Goal: Task Accomplishment & Management: Manage account settings

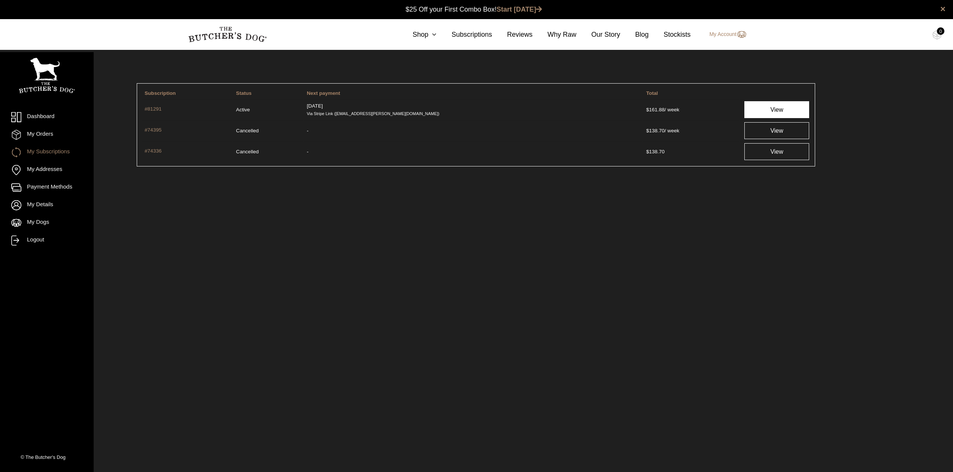
click at [781, 115] on link "View" at bounding box center [776, 109] width 65 height 17
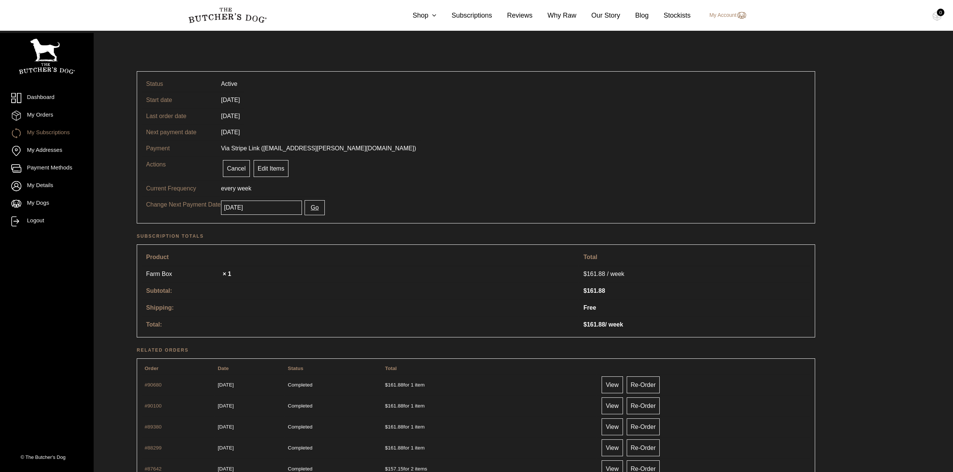
scroll to position [33, 0]
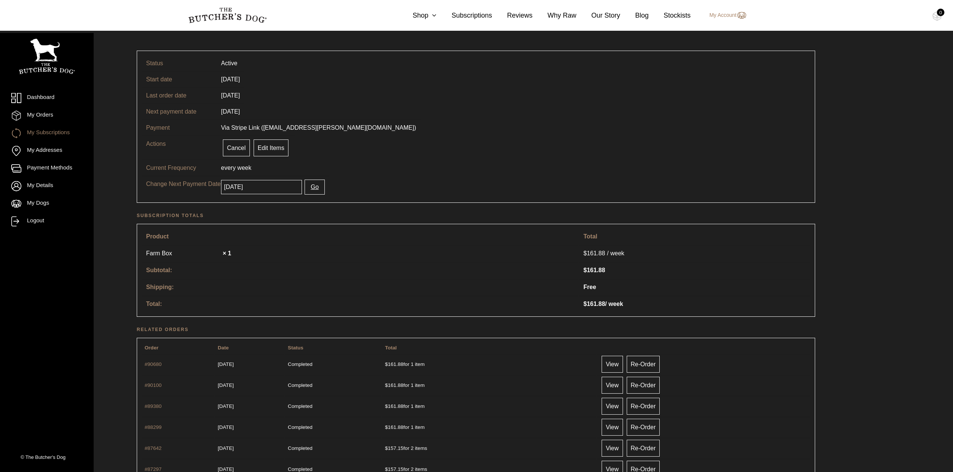
click at [281, 184] on input "2025-09-04" at bounding box center [261, 187] width 81 height 14
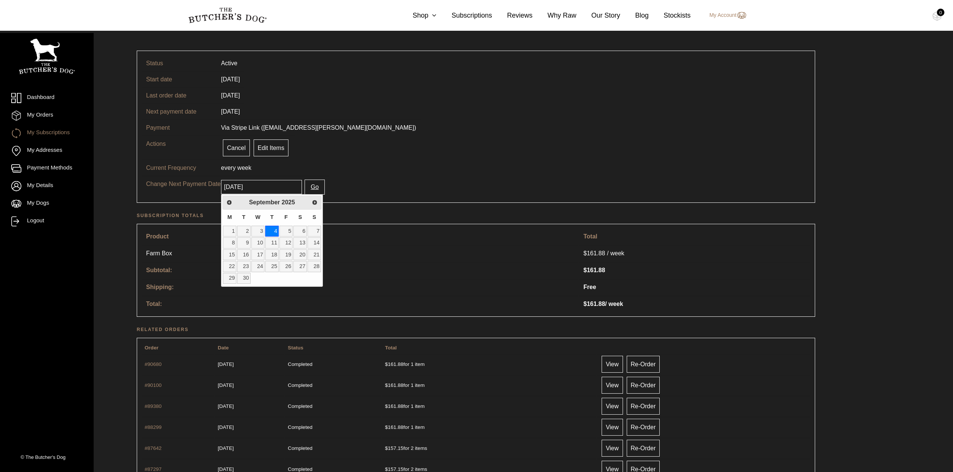
click at [408, 185] on tr "Change Next Payment Date 2025-09-04 Go" at bounding box center [476, 187] width 669 height 22
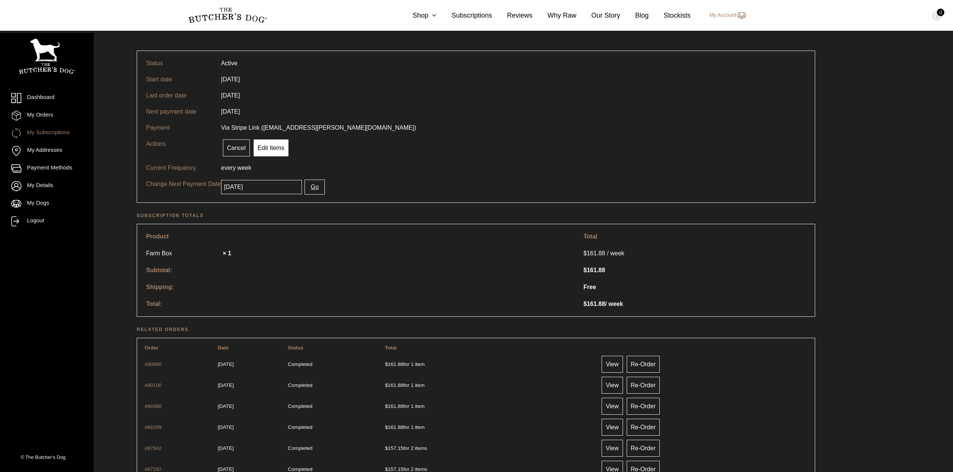
click at [274, 143] on link "Edit Items" at bounding box center [271, 147] width 35 height 17
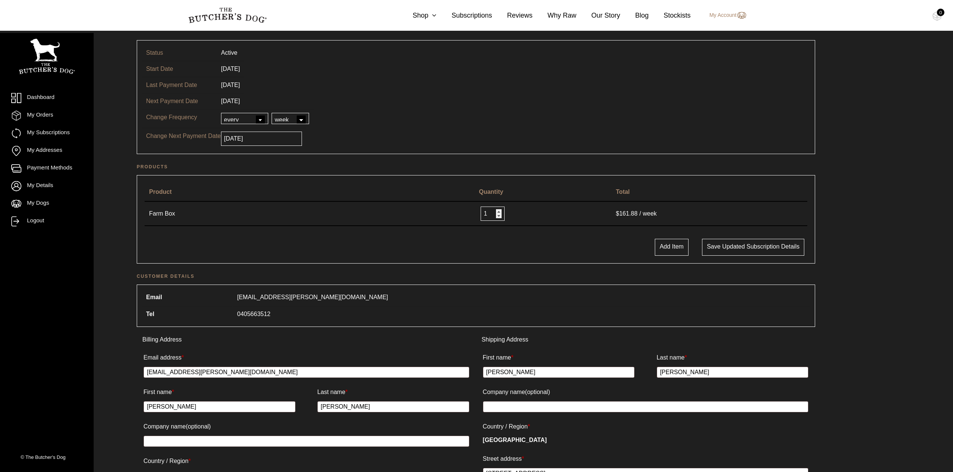
scroll to position [27, 0]
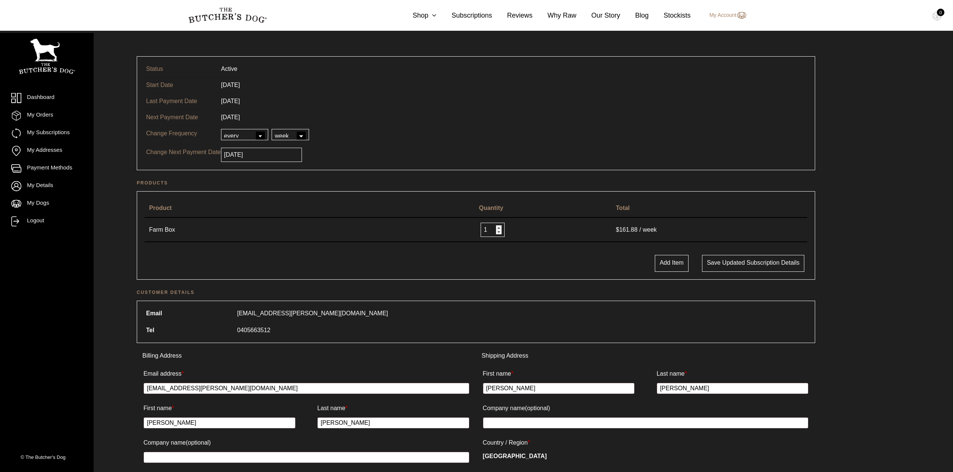
click at [302, 127] on td "every every 2nd every 3rd every 4th every 5th every 6th day week month year" at bounding box center [264, 134] width 97 height 19
select select "month"
click at [339, 151] on tr "Change Next Payment Date 2025-09-04" at bounding box center [476, 154] width 669 height 21
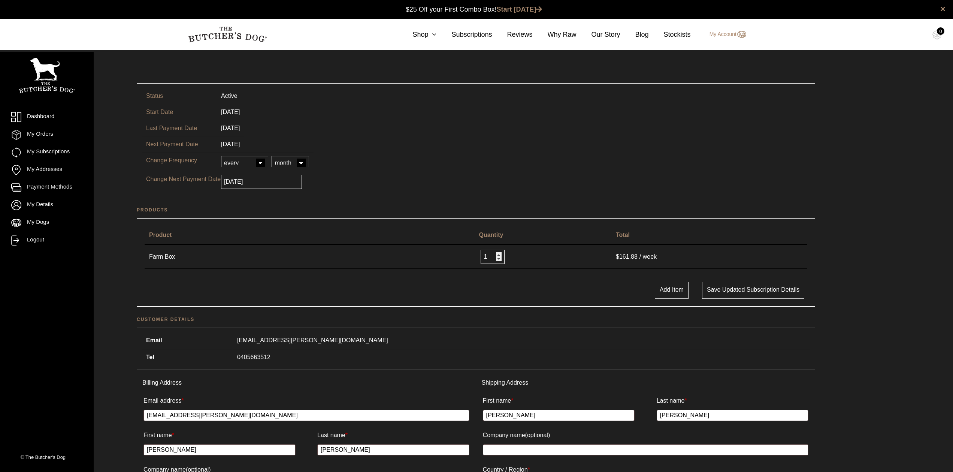
scroll to position [285, 0]
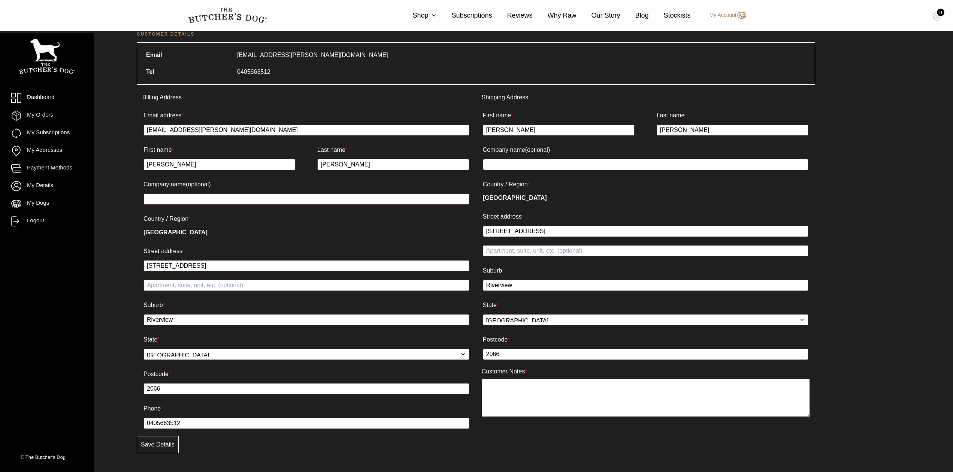
click at [549, 388] on textarea at bounding box center [646, 397] width 328 height 37
type textarea "Any chance it can be scheduled every 3 weeks?"
click at [153, 442] on button "Save Details" at bounding box center [158, 444] width 42 height 17
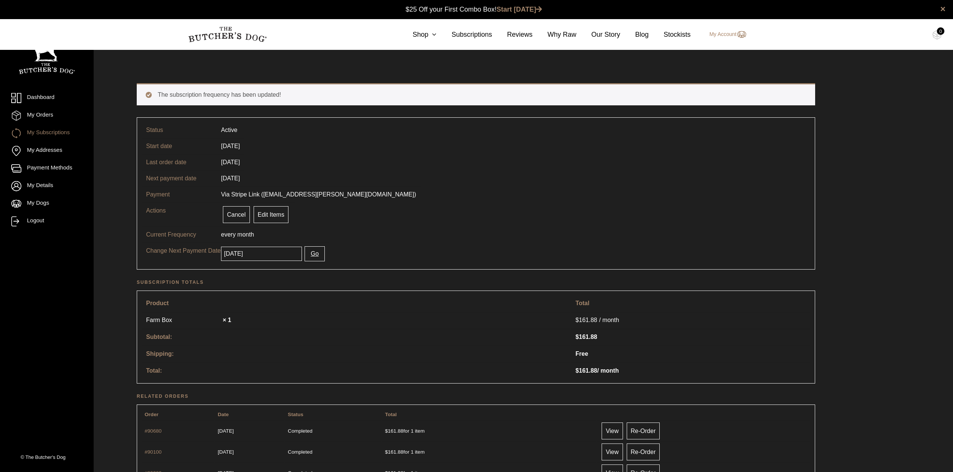
scroll to position [0, 0]
click at [287, 255] on input "[DATE]" at bounding box center [261, 253] width 81 height 14
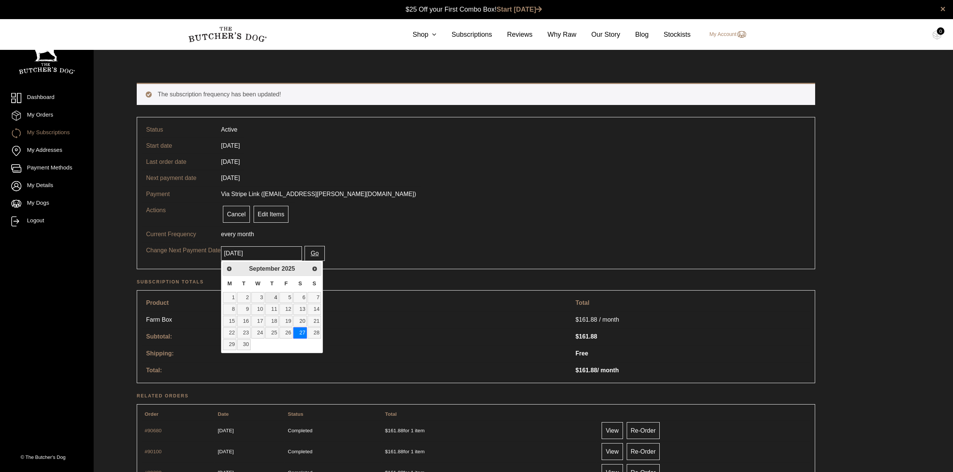
click at [271, 297] on link "4" at bounding box center [271, 297] width 13 height 11
type input "[DATE]"
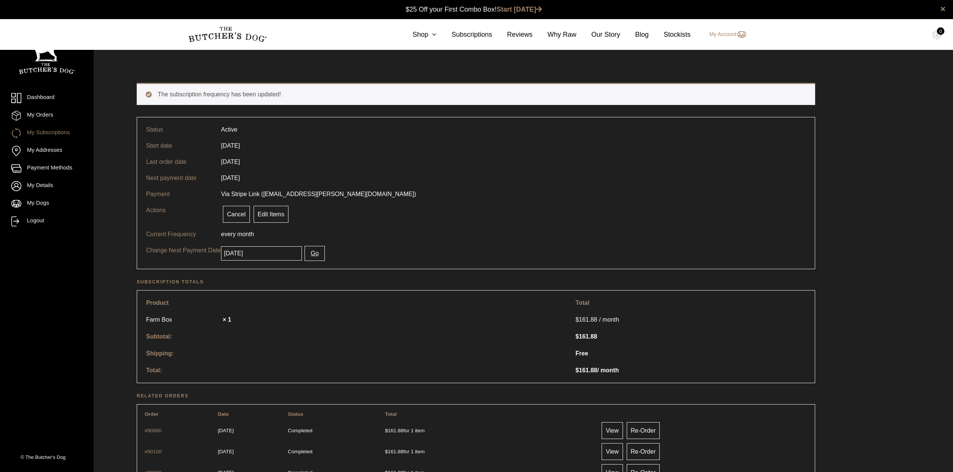
click at [316, 255] on button "Go" at bounding box center [315, 253] width 20 height 15
